Goal: Navigation & Orientation: Understand site structure

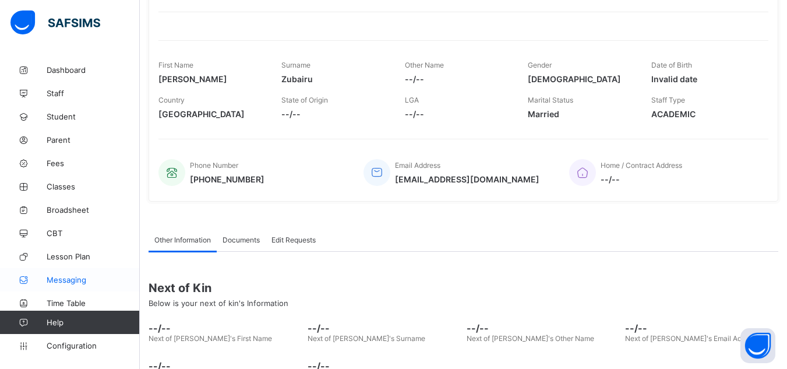
scroll to position [140, 0]
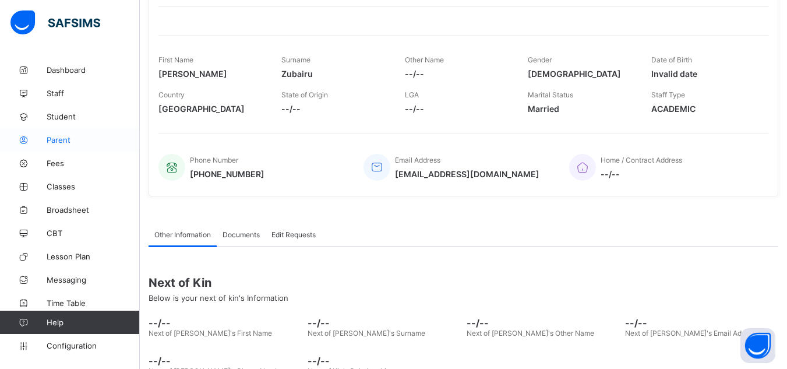
scroll to position [0, 0]
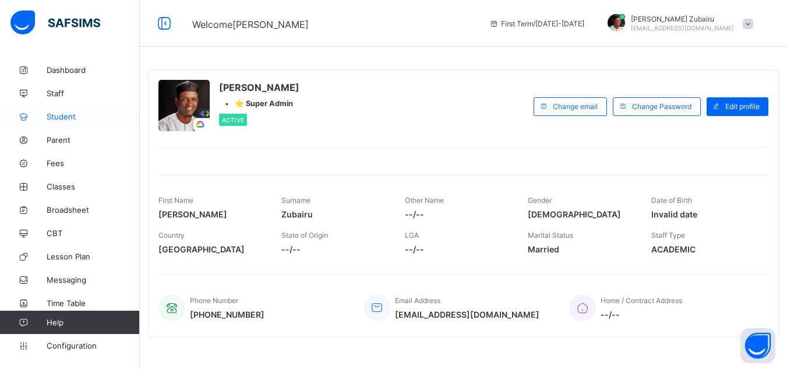
click at [84, 117] on span "Student" at bounding box center [93, 116] width 93 height 9
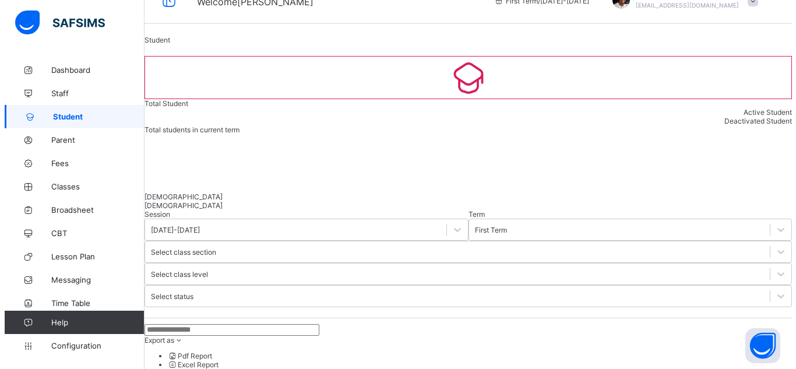
scroll to position [23, 0]
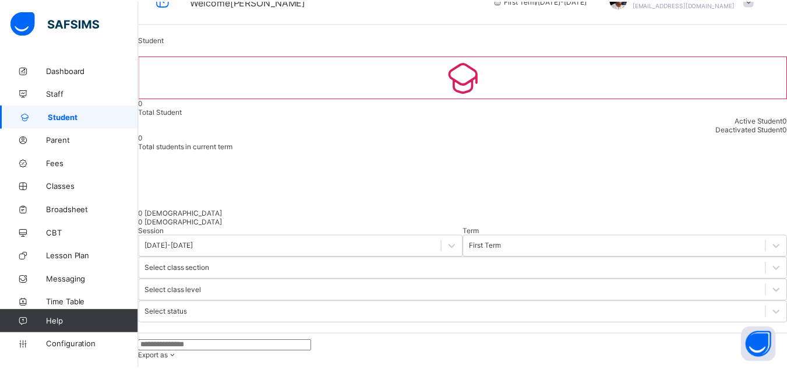
scroll to position [487, 0]
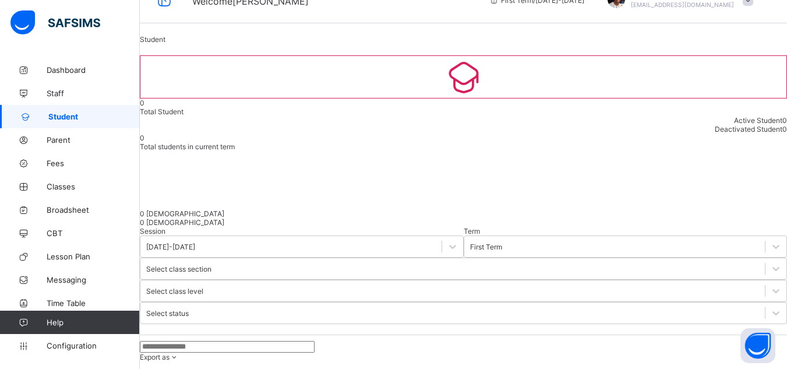
scroll to position [0, 0]
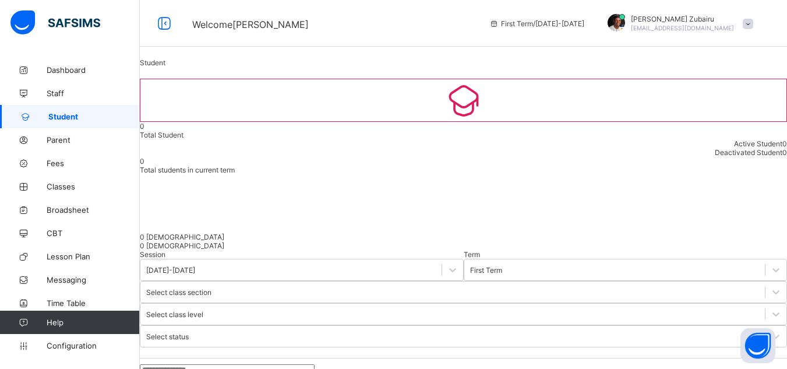
click at [753, 24] on span at bounding box center [748, 24] width 10 height 10
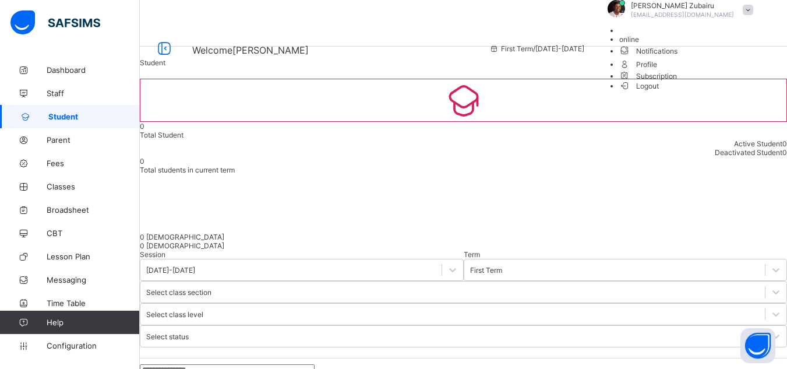
click at [677, 80] on span "Subscription" at bounding box center [648, 76] width 58 height 9
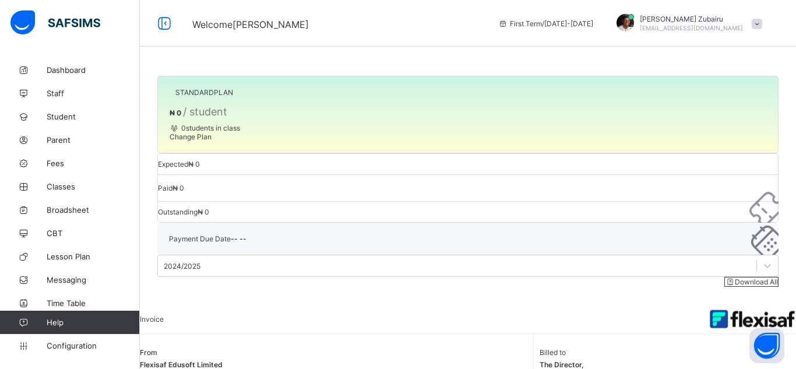
click at [211, 141] on span "Change Plan" at bounding box center [190, 136] width 42 height 9
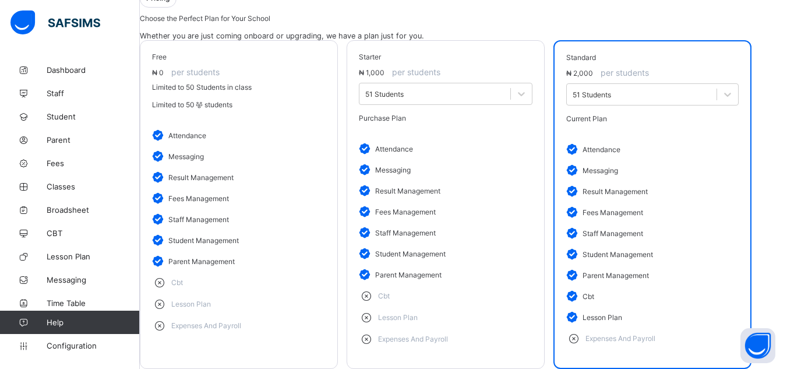
scroll to position [186, 0]
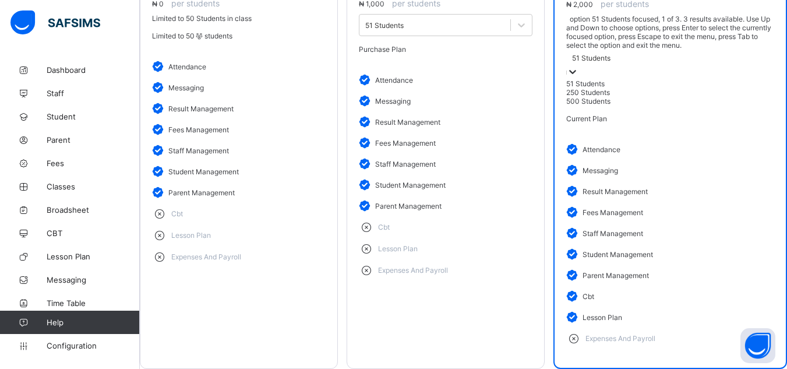
click at [630, 72] on div "51 Students" at bounding box center [670, 65] width 208 height 30
click at [642, 97] on div "250 Students" at bounding box center [670, 92] width 208 height 9
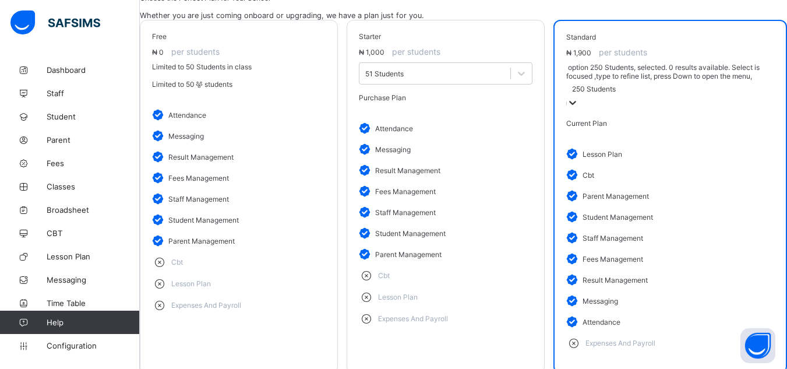
scroll to position [206, 0]
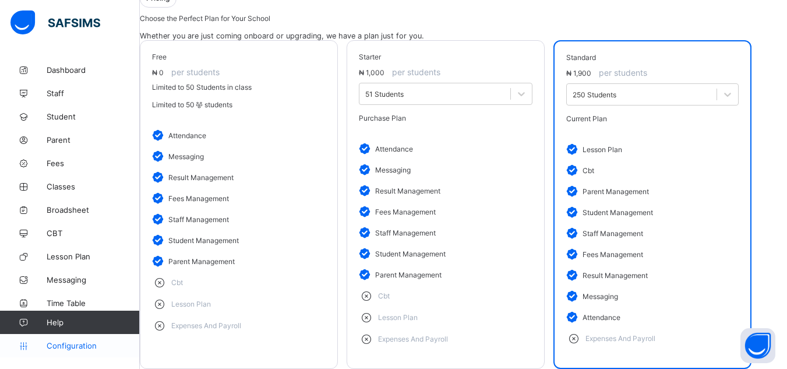
click at [64, 345] on span "Configuration" at bounding box center [93, 345] width 93 height 9
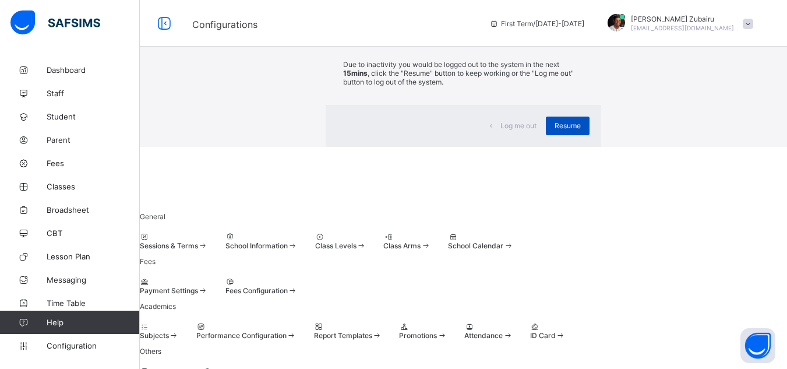
click at [546, 135] on div "Resume" at bounding box center [568, 125] width 44 height 19
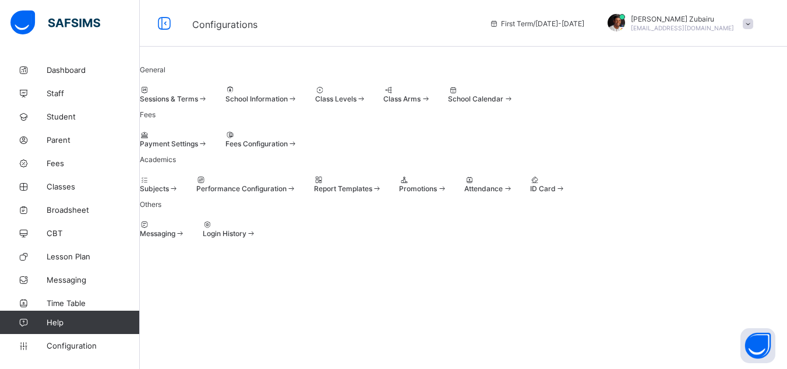
click at [199, 139] on div at bounding box center [174, 134] width 68 height 9
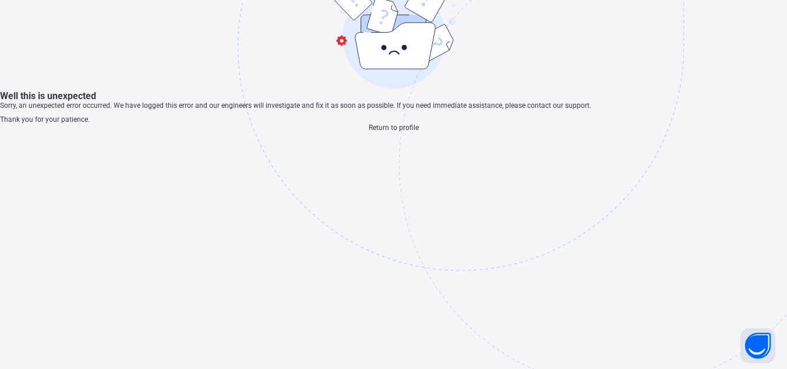
scroll to position [35, 0]
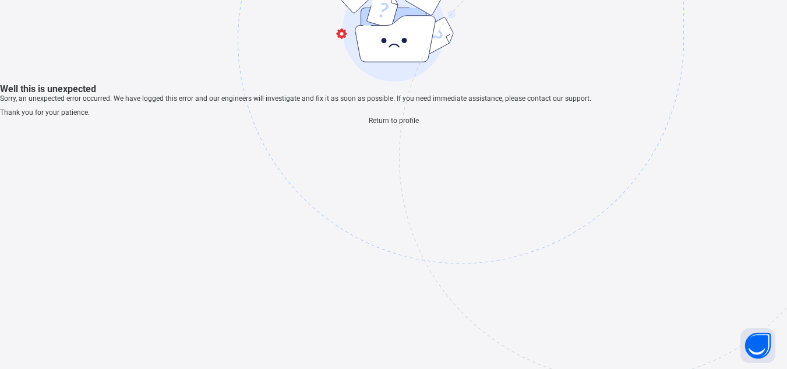
click at [406, 125] on span "Return to profile" at bounding box center [394, 120] width 50 height 8
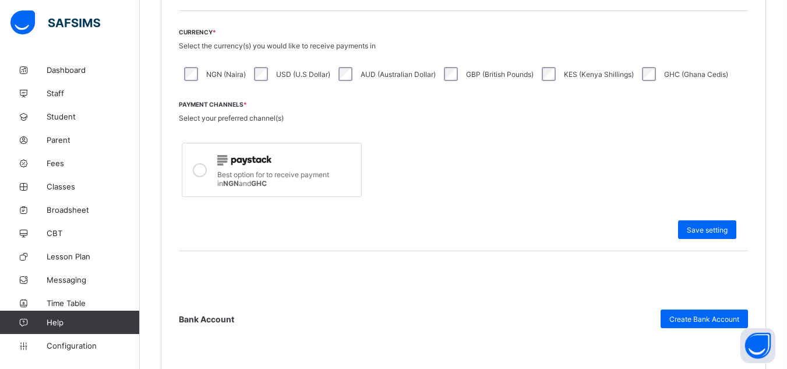
scroll to position [327, 0]
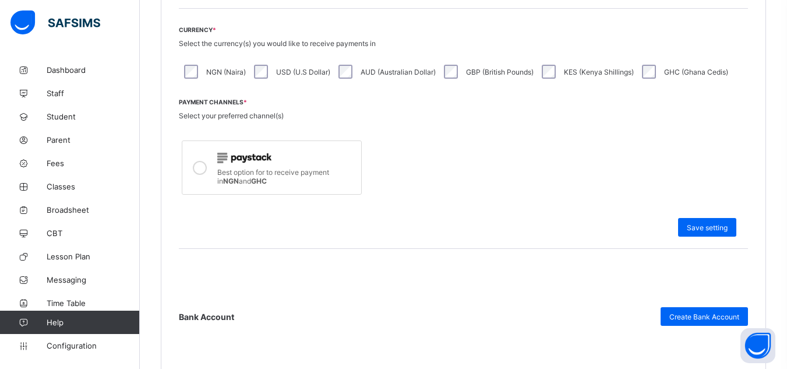
click at [275, 152] on div at bounding box center [286, 157] width 138 height 15
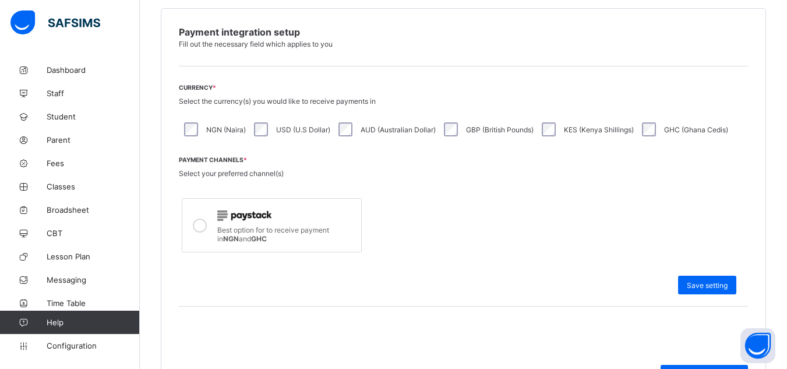
scroll to position [270, 0]
click at [705, 286] on span "Save setting" at bounding box center [707, 284] width 41 height 9
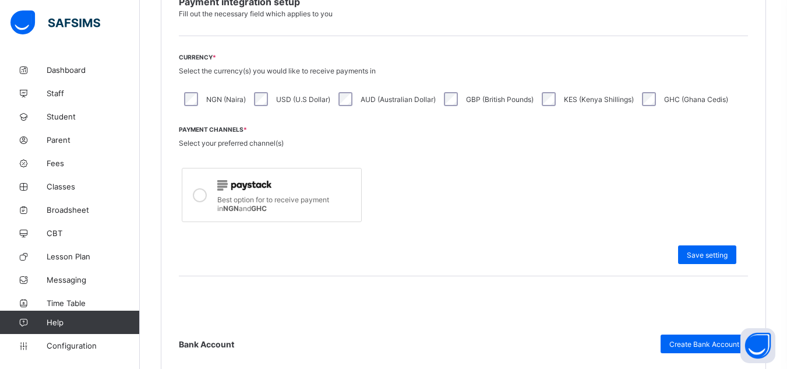
scroll to position [298, 0]
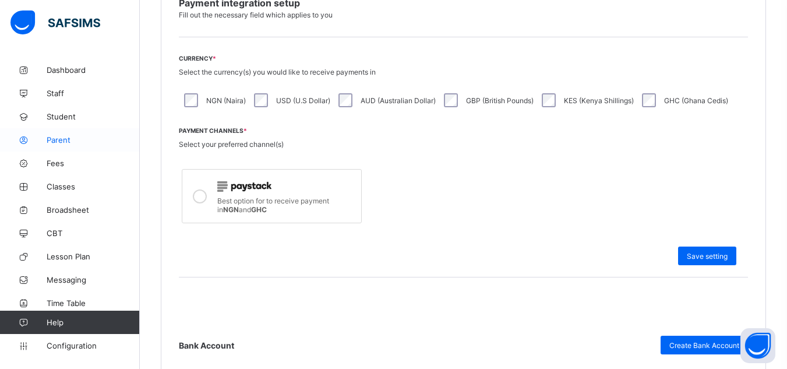
click at [76, 136] on span "Parent" at bounding box center [93, 139] width 93 height 9
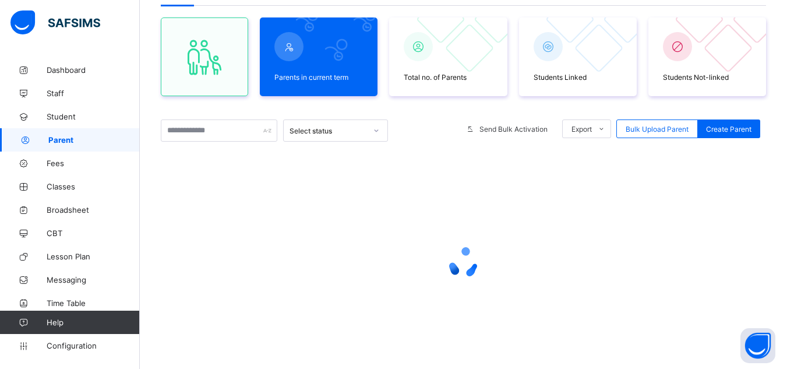
scroll to position [15, 0]
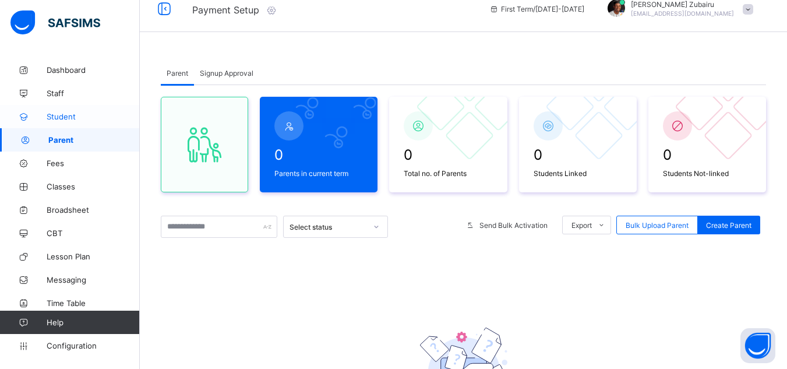
click at [73, 112] on span "Student" at bounding box center [93, 116] width 93 height 9
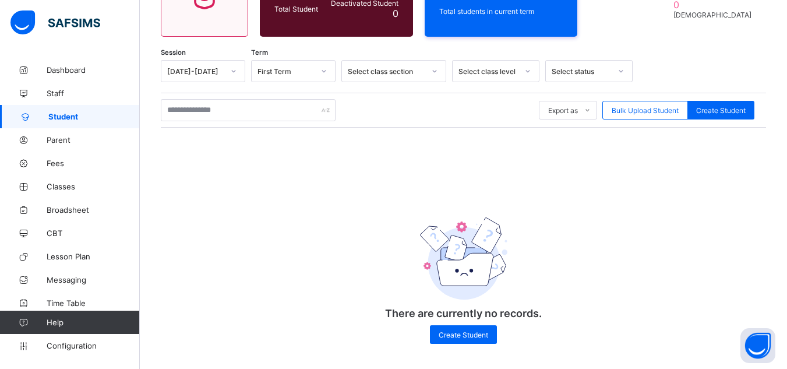
scroll to position [155, 0]
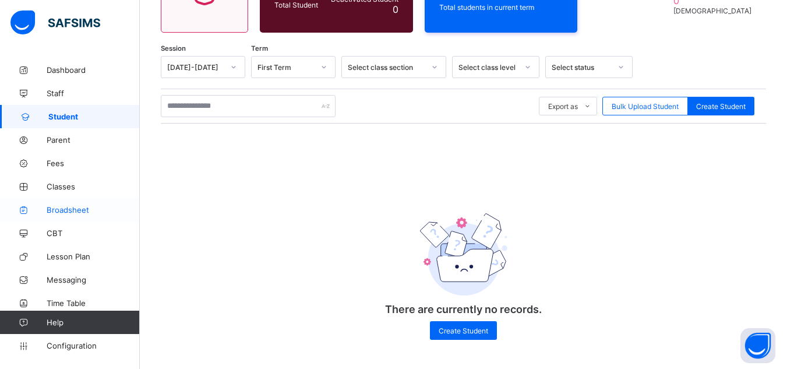
click at [70, 211] on span "Broadsheet" at bounding box center [93, 209] width 93 height 9
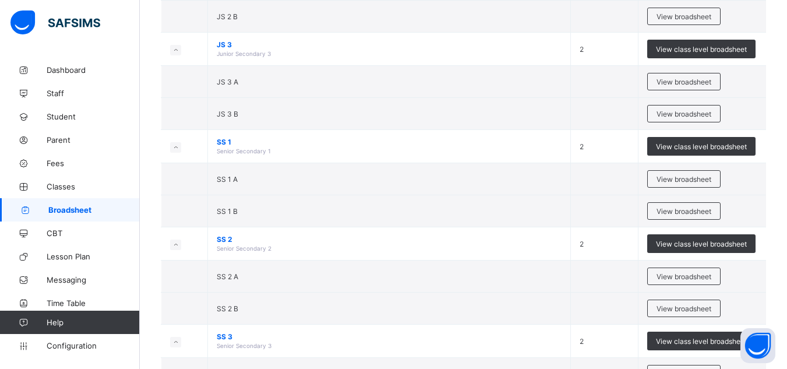
scroll to position [1059, 0]
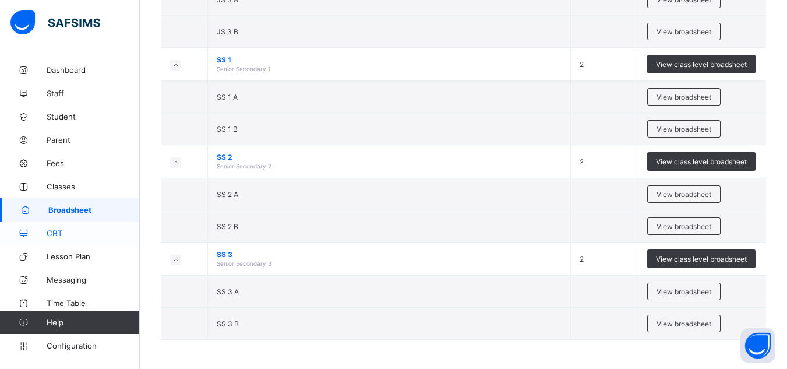
click at [59, 238] on link "CBT" at bounding box center [70, 232] width 140 height 23
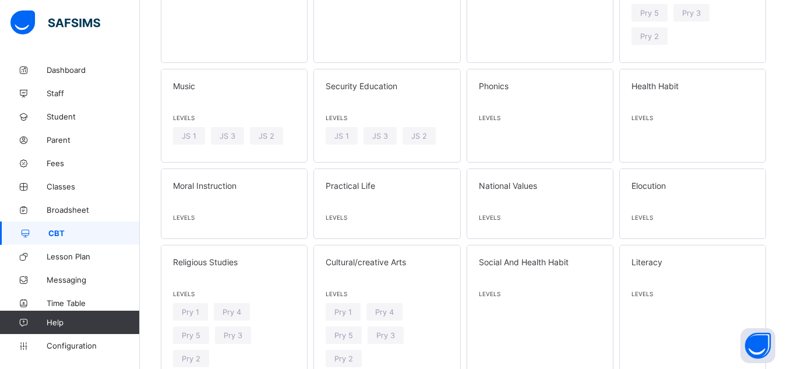
scroll to position [1936, 0]
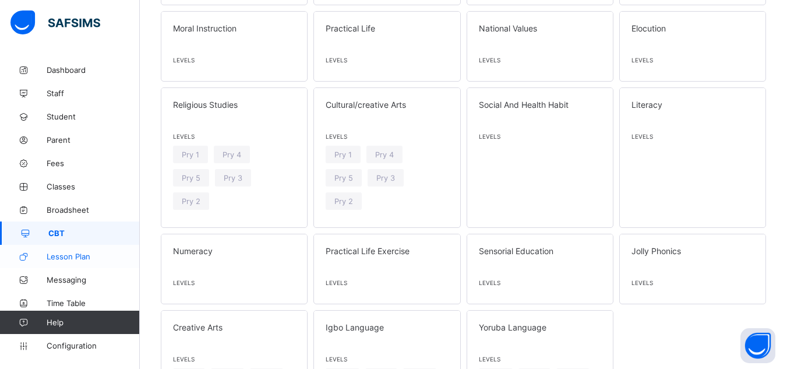
click at [87, 247] on link "Lesson Plan" at bounding box center [70, 256] width 140 height 23
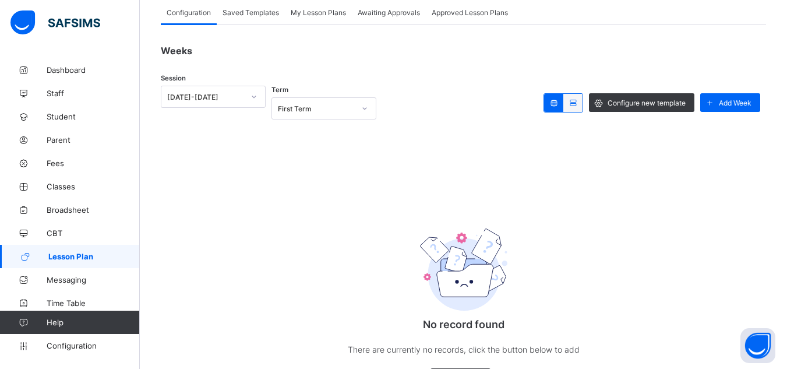
scroll to position [132, 0]
